Goal: Task Accomplishment & Management: Use online tool/utility

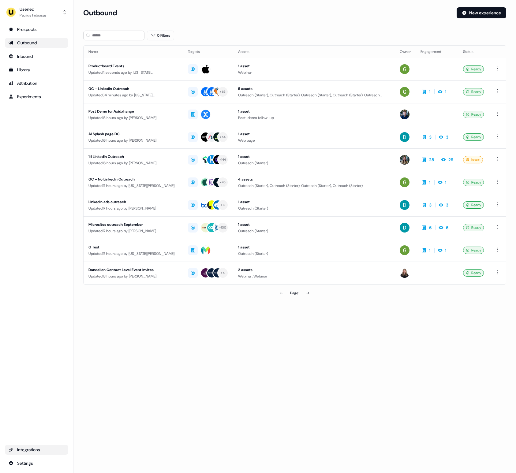
click at [40, 453] on div "Integrations" at bounding box center [37, 450] width 56 height 6
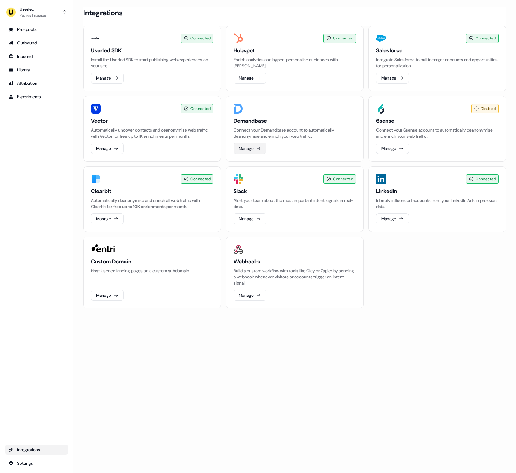
click at [253, 148] on button "Manage" at bounding box center [250, 148] width 33 height 11
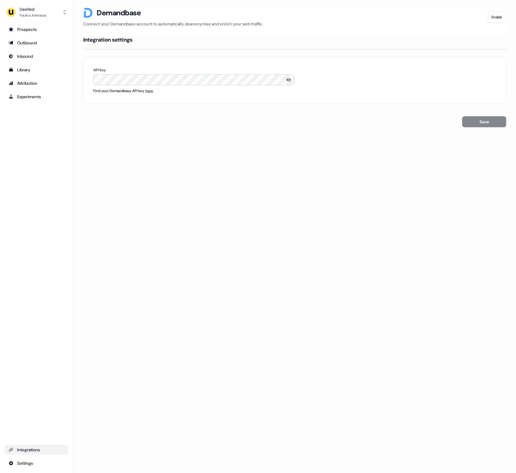
click at [151, 89] on span "here" at bounding box center [149, 90] width 8 height 5
click at [343, 149] on div "Loading... Demandbase Connect your Demandbase account to automatically deanonym…" at bounding box center [294, 236] width 443 height 473
click at [474, 122] on button "Save" at bounding box center [484, 121] width 44 height 11
click at [47, 26] on link "Prospects" at bounding box center [36, 29] width 63 height 10
